Goal: Information Seeking & Learning: Find specific fact

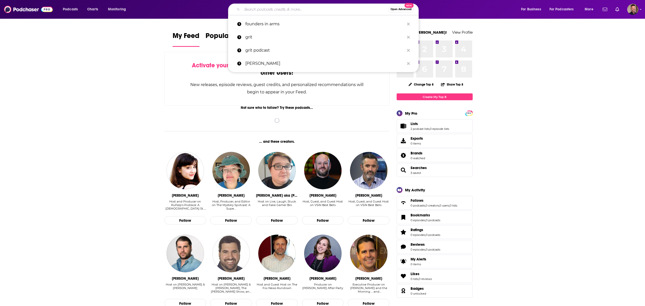
click at [280, 8] on input "Search podcasts, credits, & more..." at bounding box center [315, 9] width 146 height 8
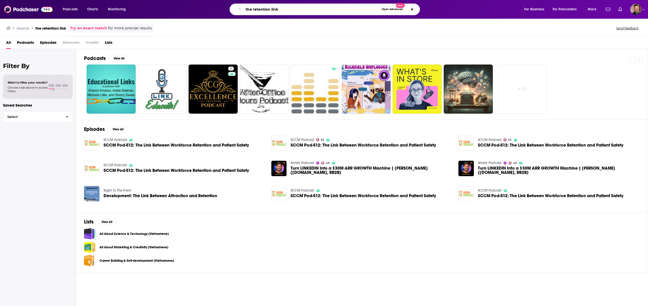
click at [277, 9] on input "the retention link" at bounding box center [312, 9] width 136 height 8
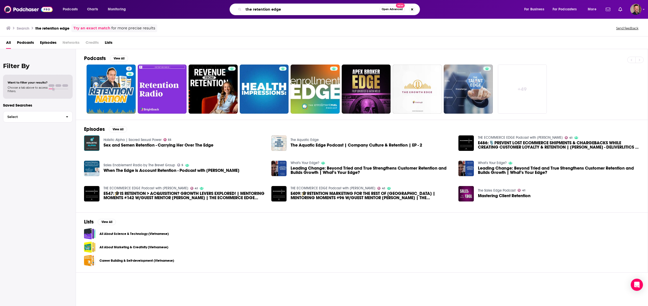
click at [246, 8] on input "the retention edge" at bounding box center [312, 9] width 136 height 8
type input "retention edge"
